Goal: Book appointment/travel/reservation

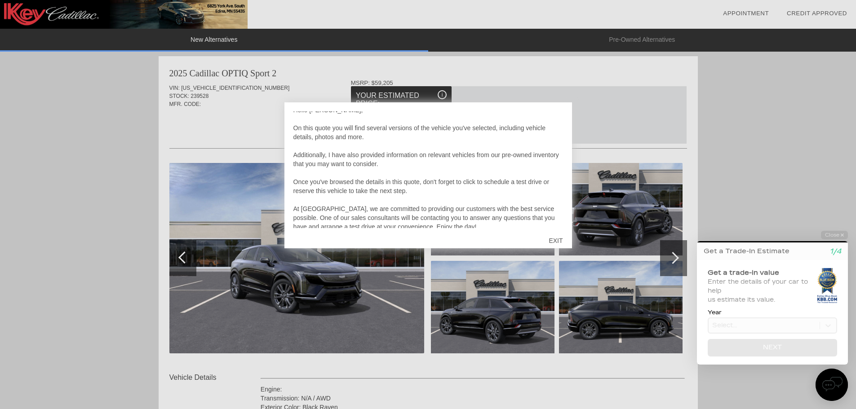
scroll to position [27, 0]
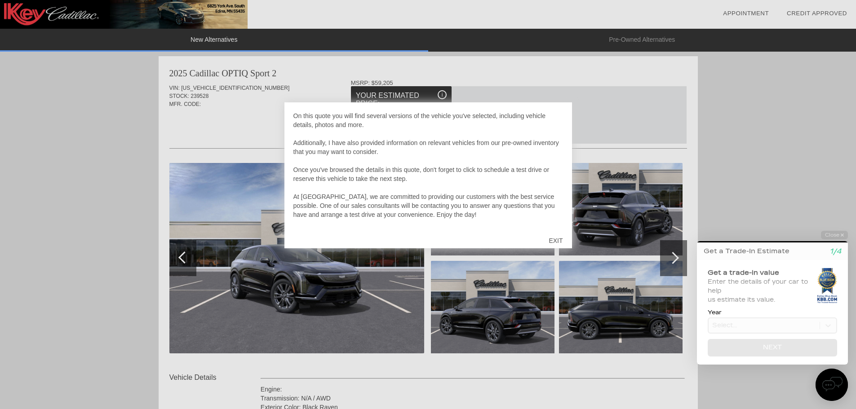
click at [554, 241] on div "EXIT" at bounding box center [555, 240] width 32 height 27
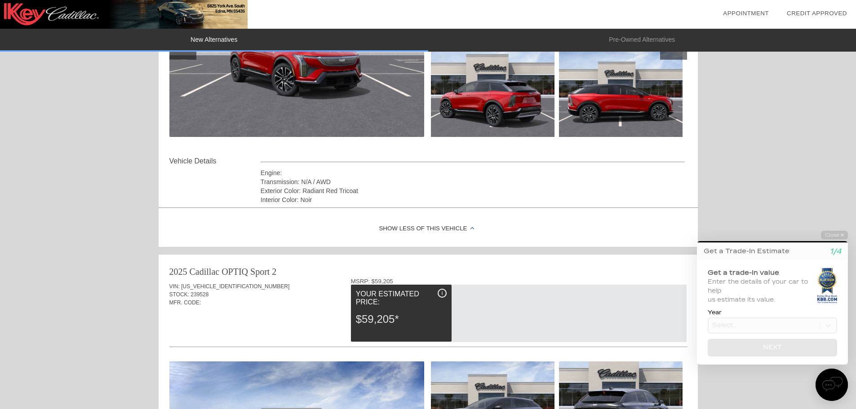
scroll to position [225, 0]
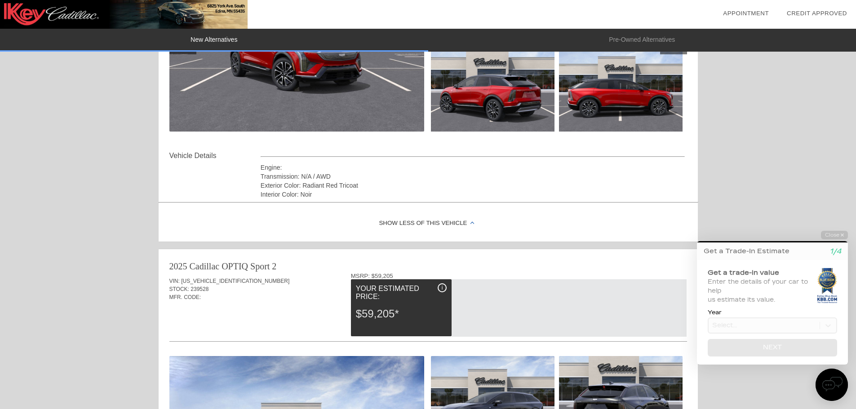
click at [801, 15] on link "Credit Approved" at bounding box center [816, 13] width 60 height 7
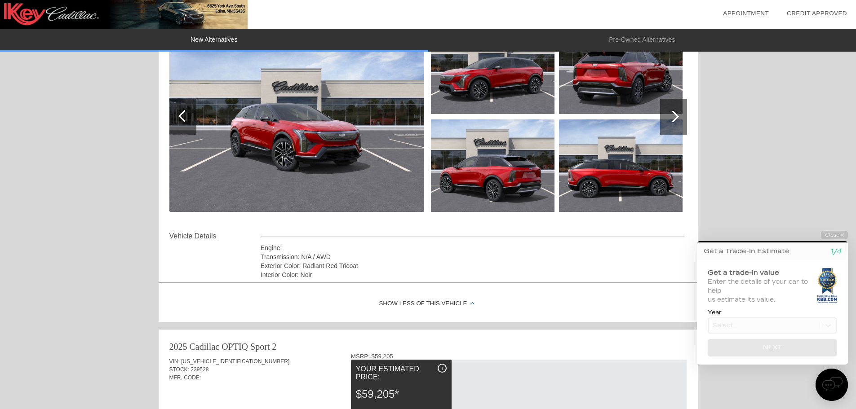
scroll to position [180, 0]
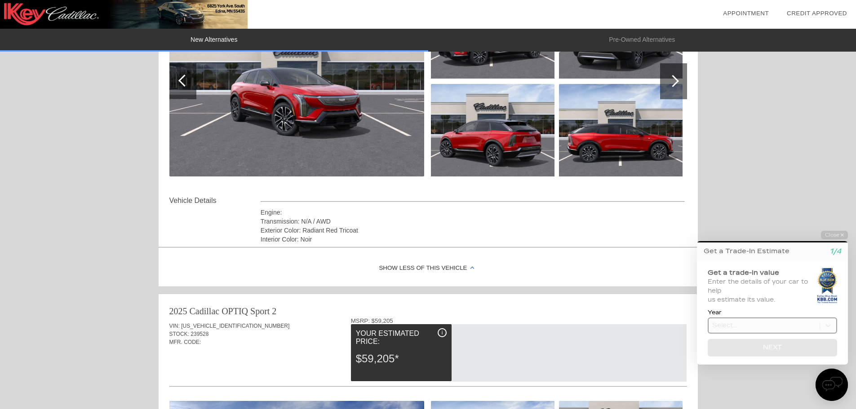
click at [738, 223] on body "Welcome! Get a Trade-In Estimate 1/4 Get a trade-in value Enter the details of …" at bounding box center [767, 223] width 178 height 0
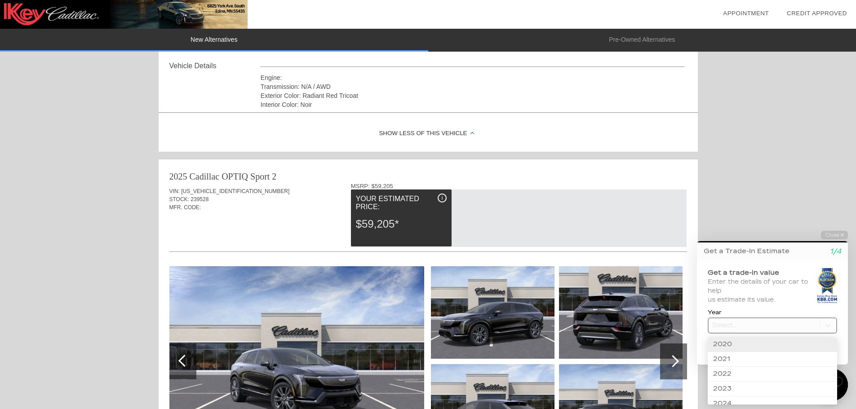
scroll to position [351, 0]
click at [757, 392] on div "2019" at bounding box center [771, 396] width 129 height 15
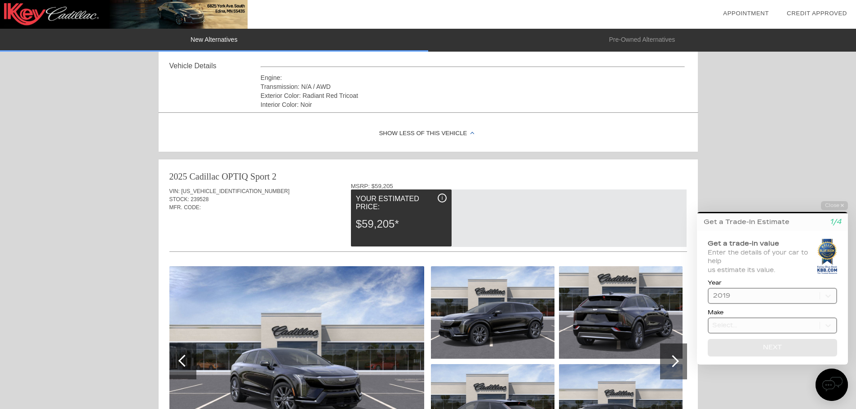
click at [781, 193] on body "Welcome! Get a Trade-In Estimate 1/4 Get a trade-in value Enter the details of …" at bounding box center [767, 193] width 178 height 0
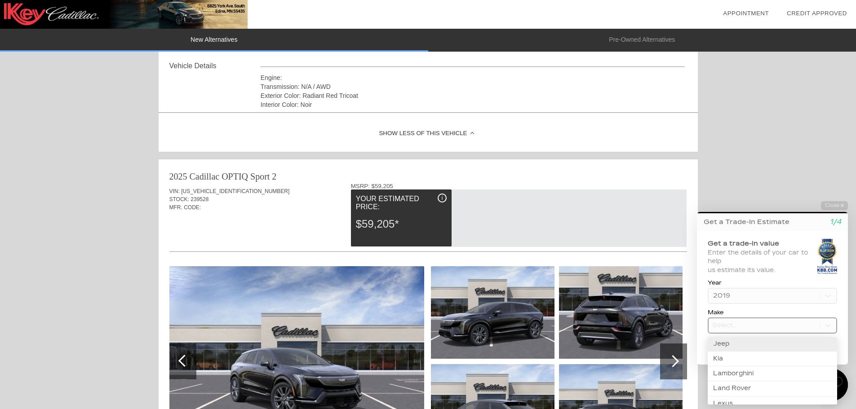
scroll to position [359, 0]
click at [756, 370] on div "Lincoln" at bounding box center [771, 374] width 129 height 15
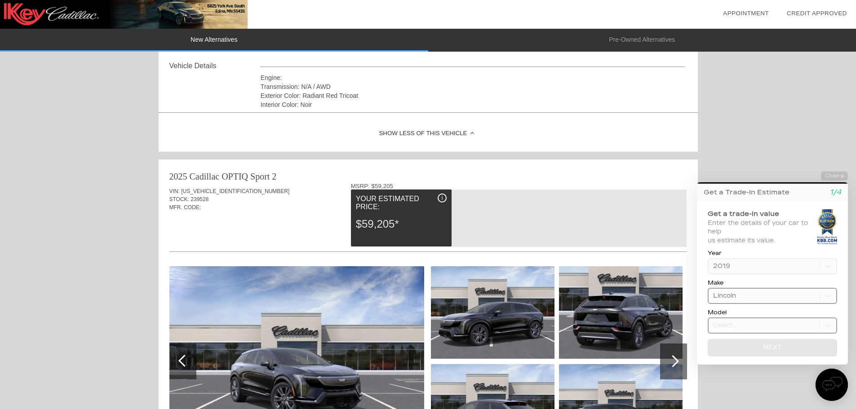
click at [764, 163] on body "Welcome! Get a Trade-In Estimate 1/4 Get a trade-in value Enter the details of …" at bounding box center [767, 163] width 178 height 0
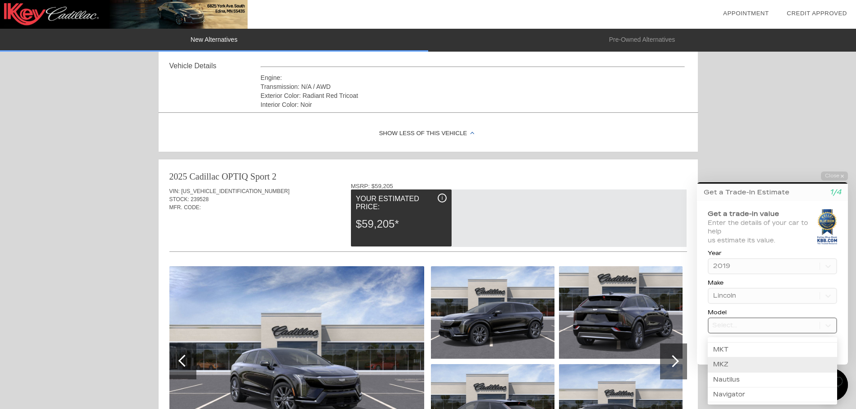
scroll to position [40, 0]
click at [763, 361] on div "Nautilus" at bounding box center [771, 366] width 129 height 15
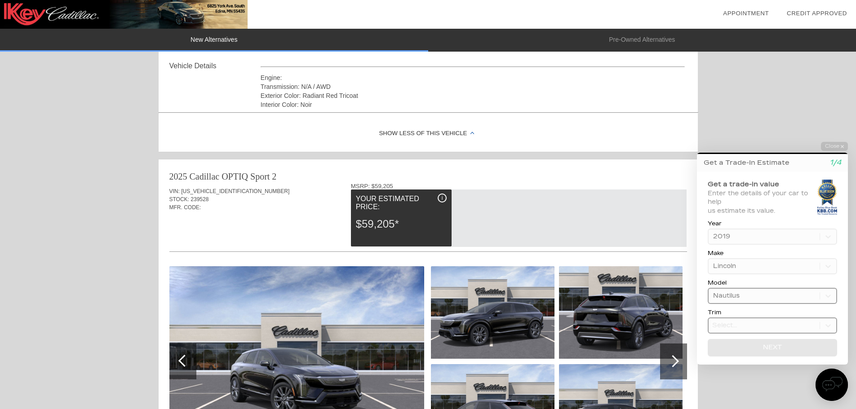
click at [753, 134] on body "Welcome! Get a Trade-In Estimate 1/4 Get a trade-in value Enter the details of …" at bounding box center [767, 134] width 178 height 0
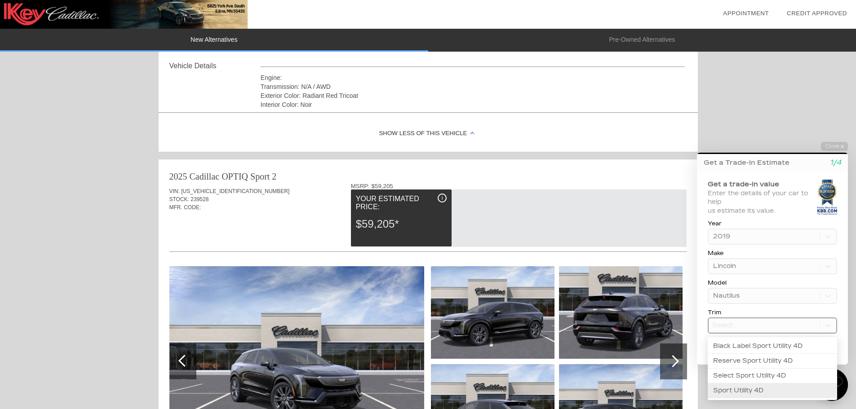
click at [741, 388] on div "Sport Utility 4D" at bounding box center [771, 391] width 129 height 14
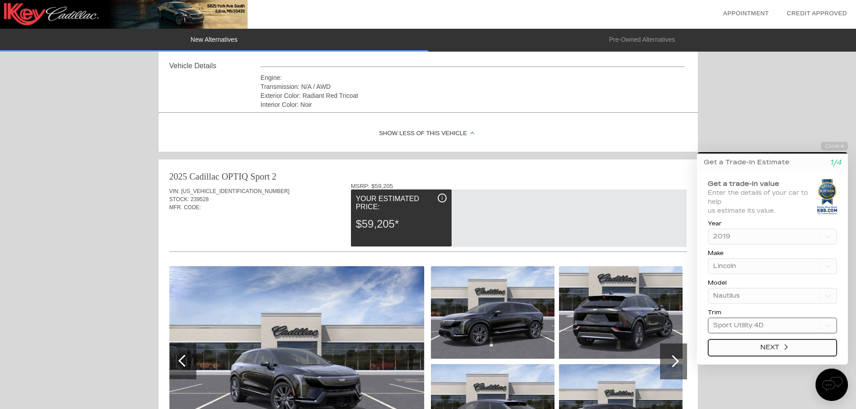
click at [750, 345] on button "Next" at bounding box center [771, 348] width 129 height 18
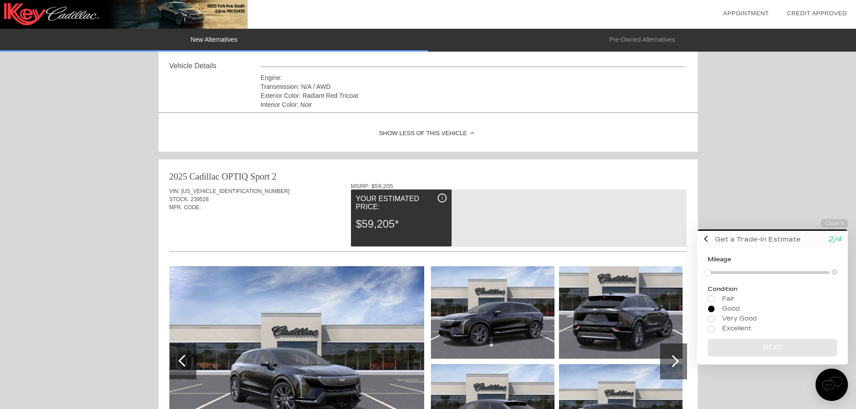
click at [714, 307] on input "radio" at bounding box center [771, 308] width 129 height 7
radio input "true"
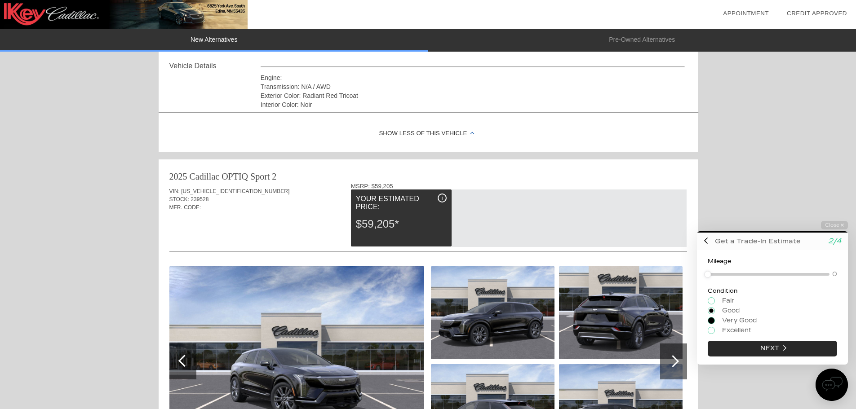
click at [713, 321] on input "radio" at bounding box center [771, 320] width 129 height 7
radio input "true"
click at [714, 311] on input "radio" at bounding box center [771, 310] width 129 height 7
radio input "true"
drag, startPoint x: 709, startPoint y: 273, endPoint x: 770, endPoint y: 273, distance: 60.6
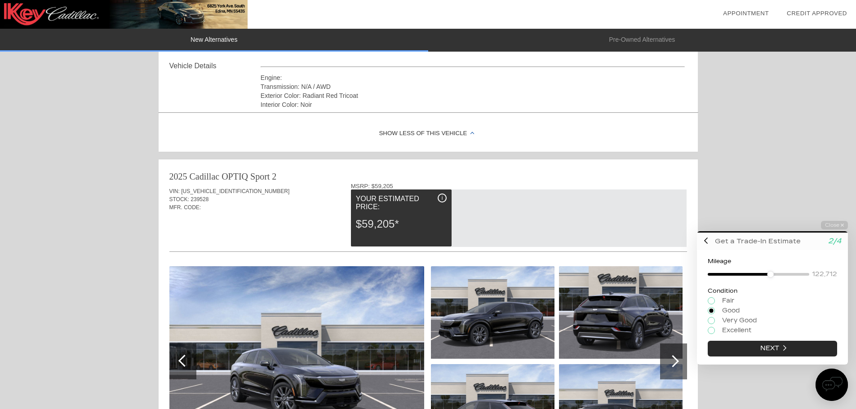
click at [770, 273] on div at bounding box center [770, 273] width 7 height 7
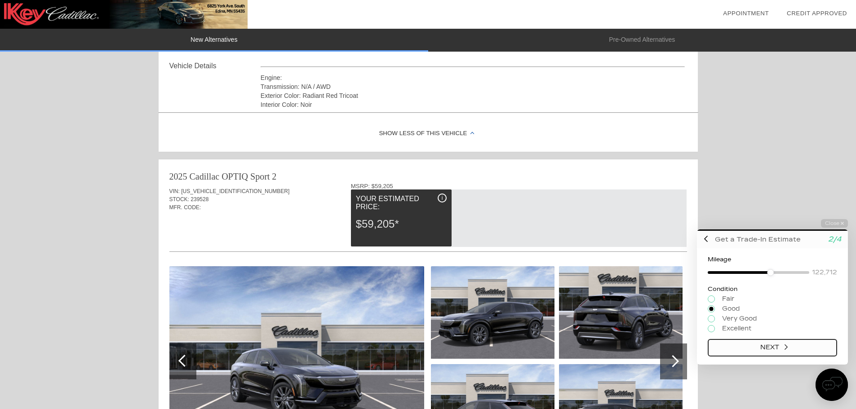
click at [772, 349] on button "Next" at bounding box center [771, 348] width 129 height 18
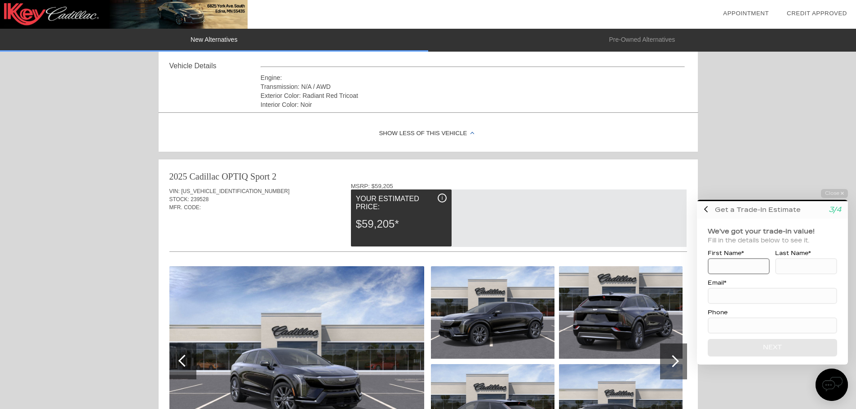
click at [745, 264] on input at bounding box center [738, 266] width 62 height 16
type input "[PERSON_NAME]"
click at [758, 290] on input at bounding box center [771, 296] width 129 height 16
type input "[EMAIL_ADDRESS][DOMAIN_NAME]"
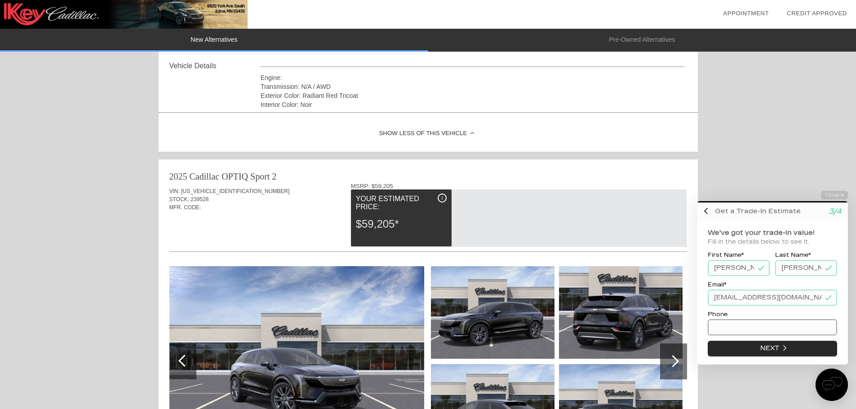
click at [747, 322] on input at bounding box center [771, 327] width 129 height 16
type input "[PHONE_NUMBER]"
click at [784, 348] on icon "submit" at bounding box center [785, 347] width 3 height 6
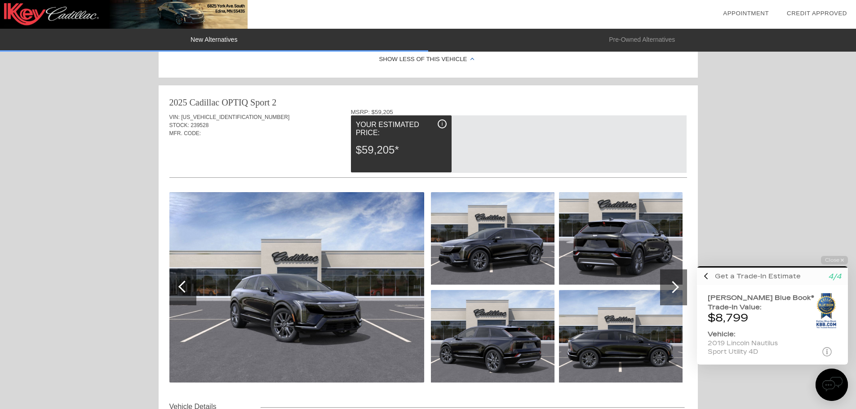
scroll to position [404, 0]
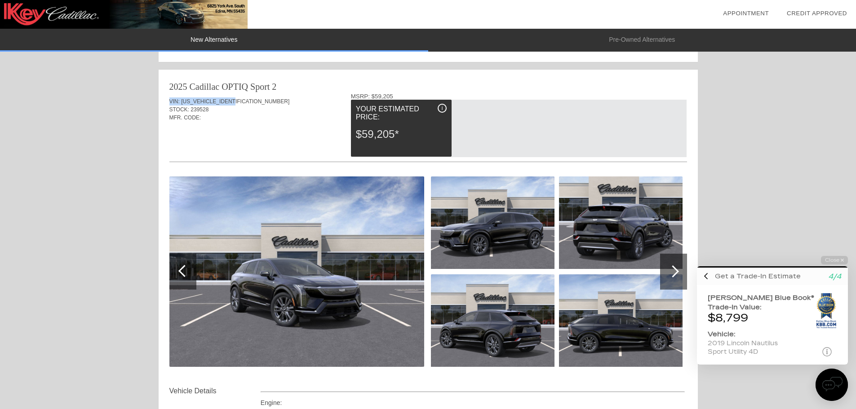
drag, startPoint x: 242, startPoint y: 101, endPoint x: 168, endPoint y: 102, distance: 73.7
click at [168, 102] on div "2025 Cadillac OPTIQ Sport 2 VIN: [US_VEHICLE_IDENTIFICATION_NUMBER] STOCK: 2395…" at bounding box center [428, 252] width 539 height 365
copy div "VIN: [US_VEHICLE_IDENTIFICATION_NUMBER]"
click at [839, 389] on img at bounding box center [832, 384] width 20 height 20
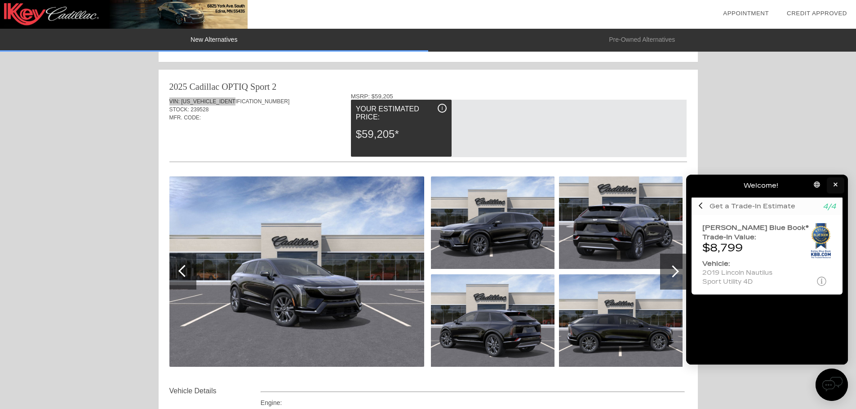
click at [838, 183] on button "button" at bounding box center [835, 185] width 18 height 16
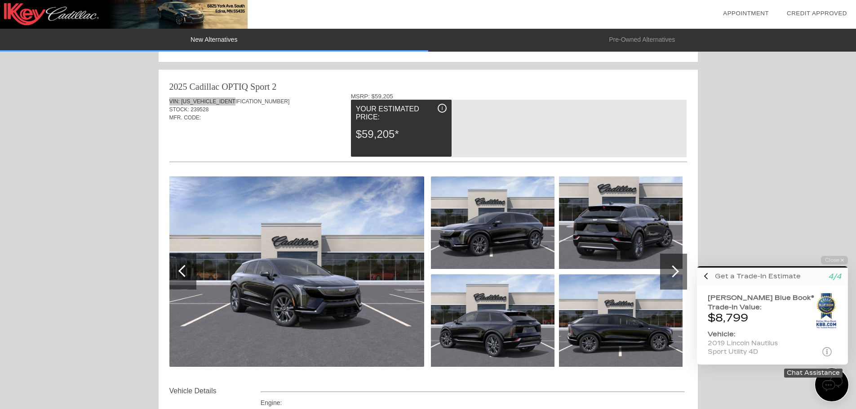
click at [841, 386] on img at bounding box center [832, 384] width 20 height 20
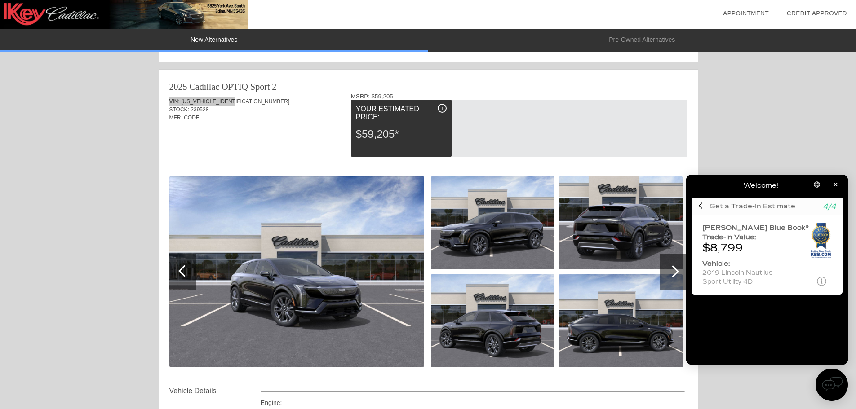
click at [778, 327] on div "Welcome! Get a Trade-In Estimate 4/4 [PERSON_NAME] Blue Book® Trade-In Value: $…" at bounding box center [767, 280] width 162 height 168
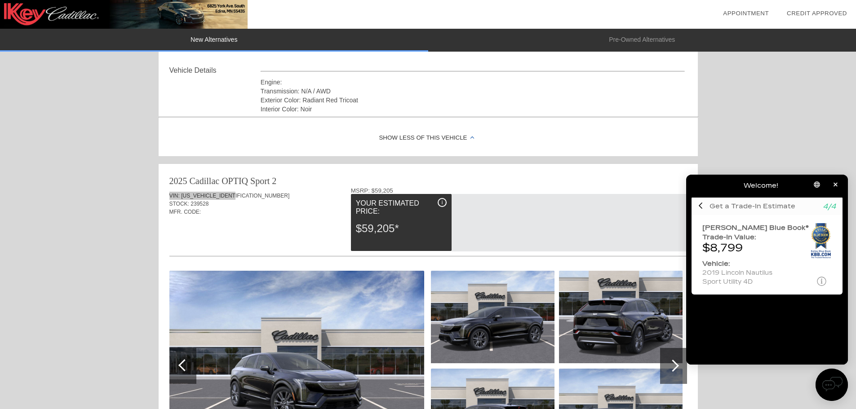
scroll to position [314, 0]
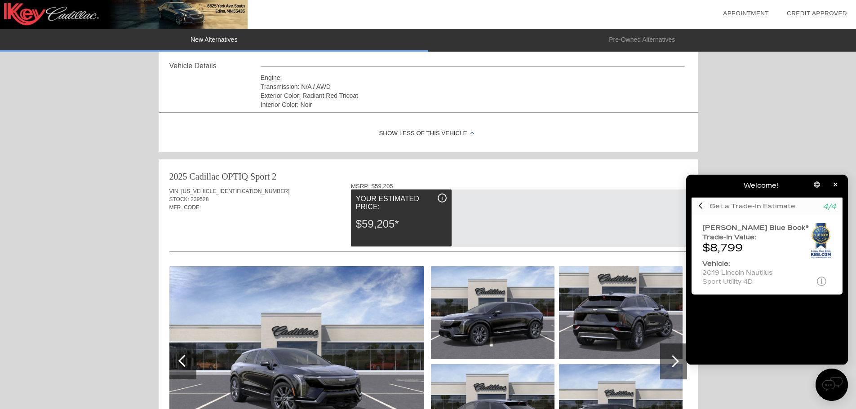
click at [434, 222] on div "$59,205*" at bounding box center [401, 223] width 91 height 23
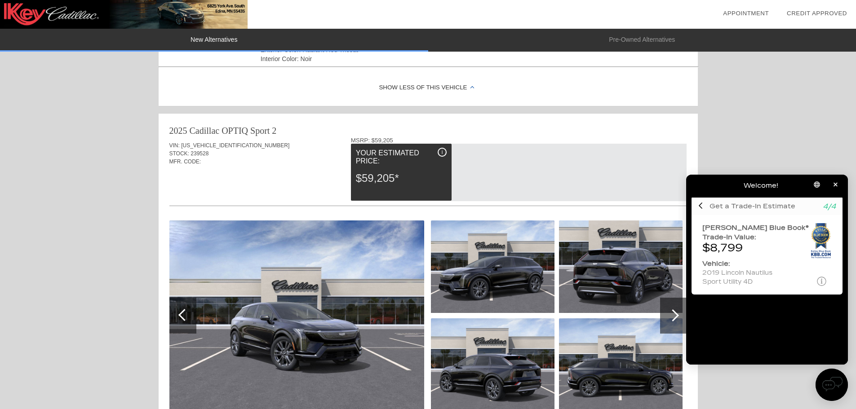
scroll to position [404, 0]
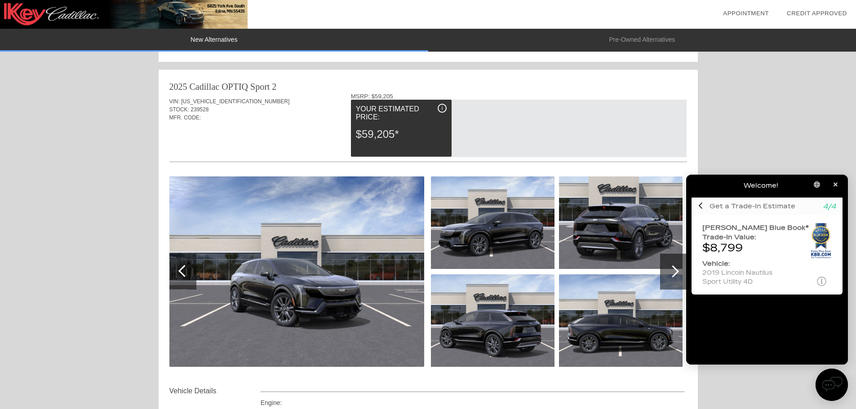
click at [678, 167] on html "Welcome! Get a Trade-In Estimate 4/4 [PERSON_NAME] Blue Book® Trade-In Value: $…" at bounding box center [767, 167] width 178 height 0
click at [673, 272] on div at bounding box center [673, 271] width 12 height 12
click at [827, 394] on img at bounding box center [832, 384] width 20 height 20
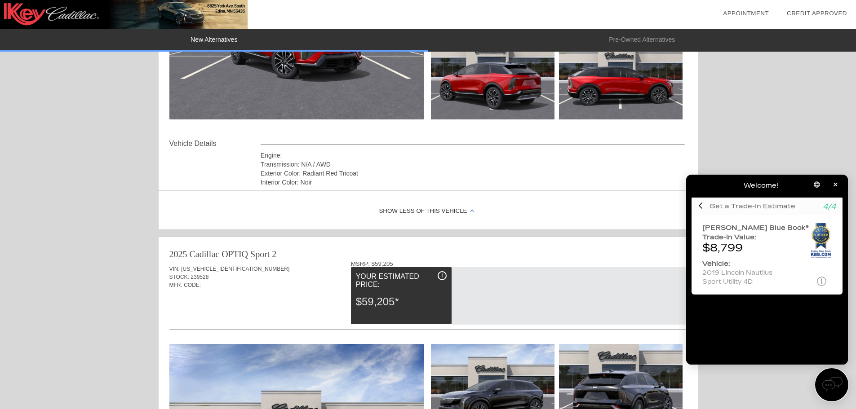
scroll to position [359, 0]
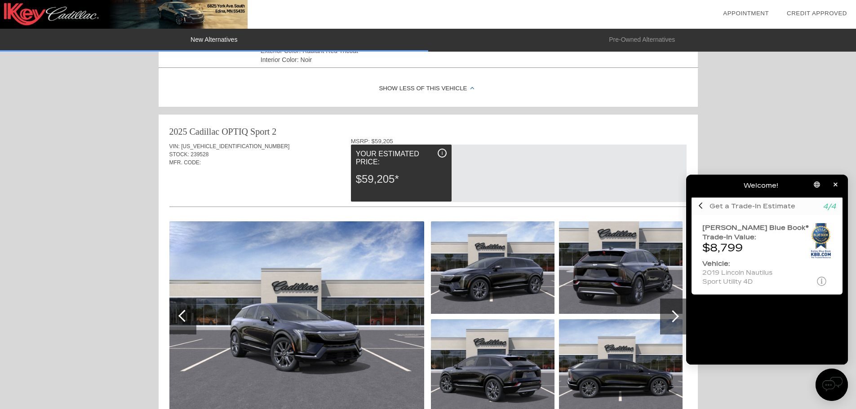
click at [747, 17] on div "Appointment" at bounding box center [746, 13] width 46 height 9
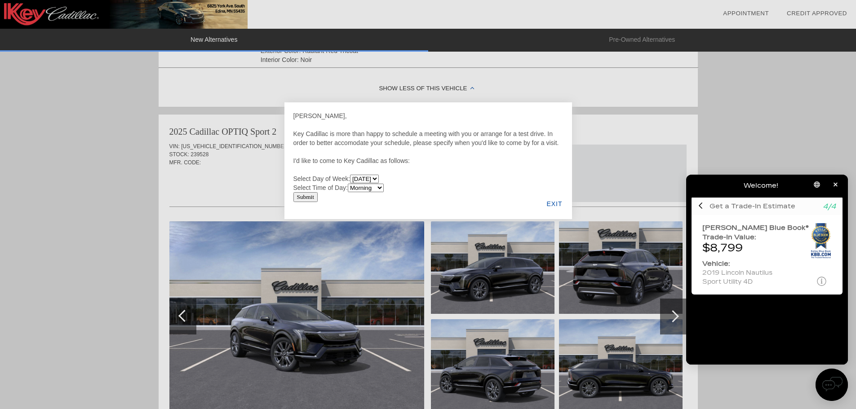
click at [379, 179] on select "[DATE] [DATE] [DATE] [DATE] [DATE] [DATE]" at bounding box center [364, 179] width 29 height 9
select select "[DATE]"
click at [351, 175] on select "[DATE] [DATE] [DATE] [DATE] [DATE] [DATE]" at bounding box center [364, 179] width 29 height 9
click at [382, 190] on select "Morning Afternoon Evening" at bounding box center [366, 188] width 36 height 9
select select "Evening"
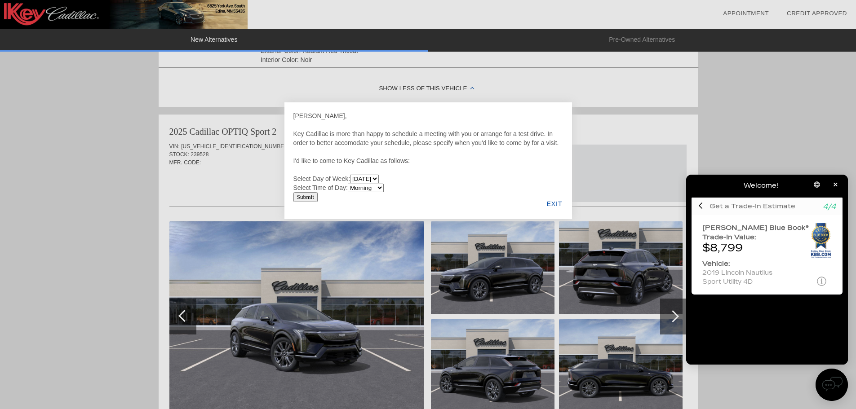
click at [349, 184] on select "Morning Afternoon Evening" at bounding box center [366, 188] width 36 height 9
click at [315, 196] on input "Submit" at bounding box center [305, 197] width 25 height 10
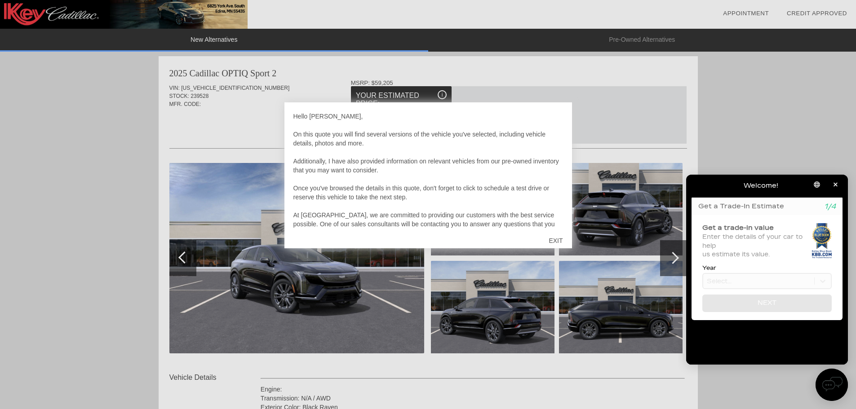
scroll to position [27, 0]
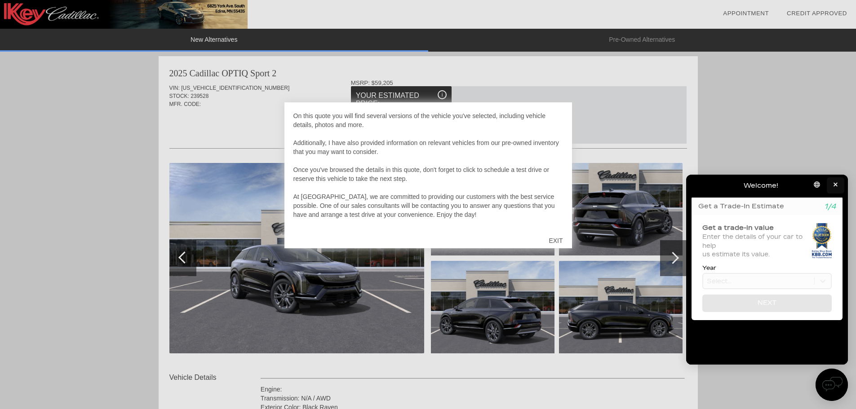
click at [840, 184] on button "button" at bounding box center [835, 185] width 18 height 16
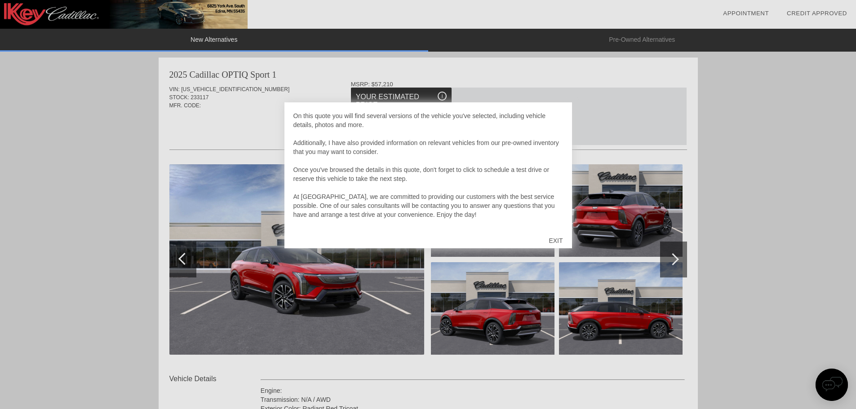
scroll to position [0, 0]
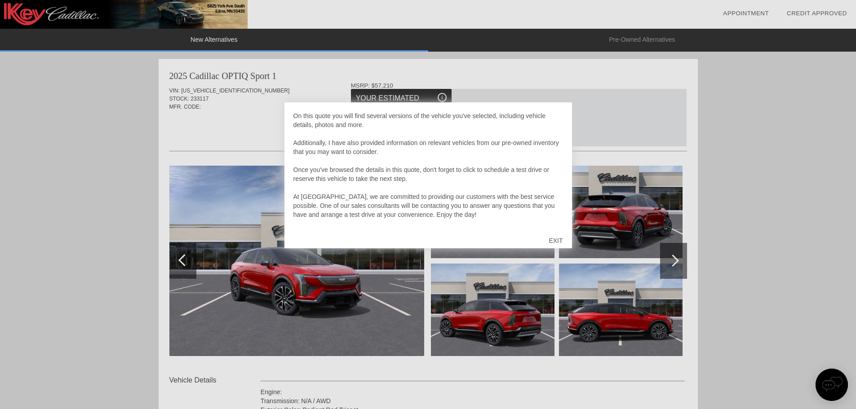
click at [730, 149] on div at bounding box center [428, 204] width 856 height 409
click at [213, 38] on div at bounding box center [428, 204] width 856 height 409
